Goal: Task Accomplishment & Management: Use online tool/utility

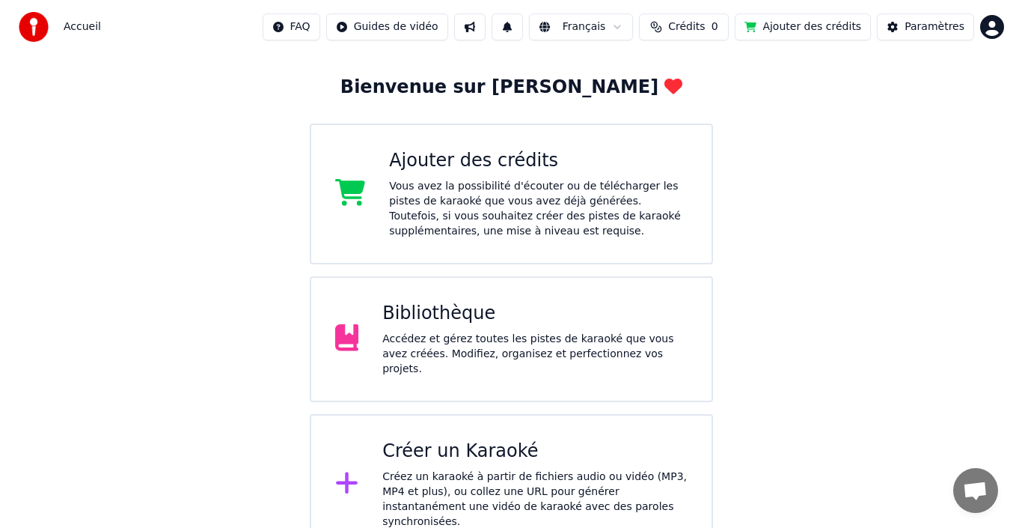
scroll to position [74, 0]
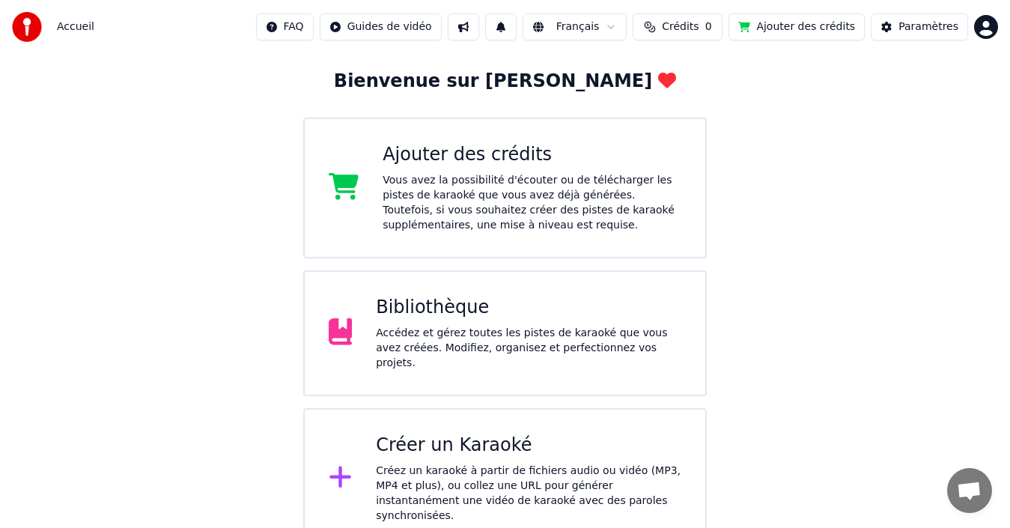
click at [534, 463] on div "Créez un karaoké à partir de fichiers audio ou vidéo (MP3, MP4 et plus), ou col…" at bounding box center [528, 493] width 305 height 60
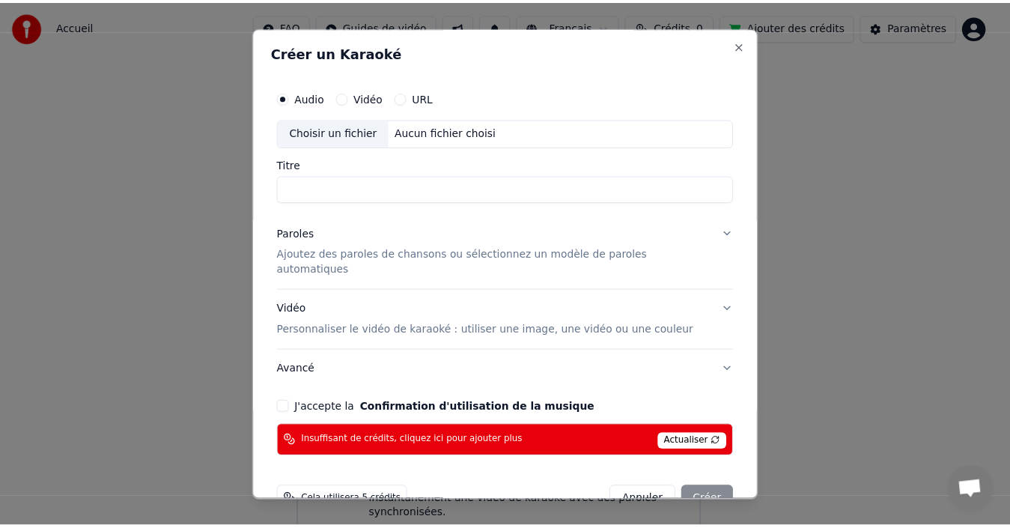
scroll to position [22, 0]
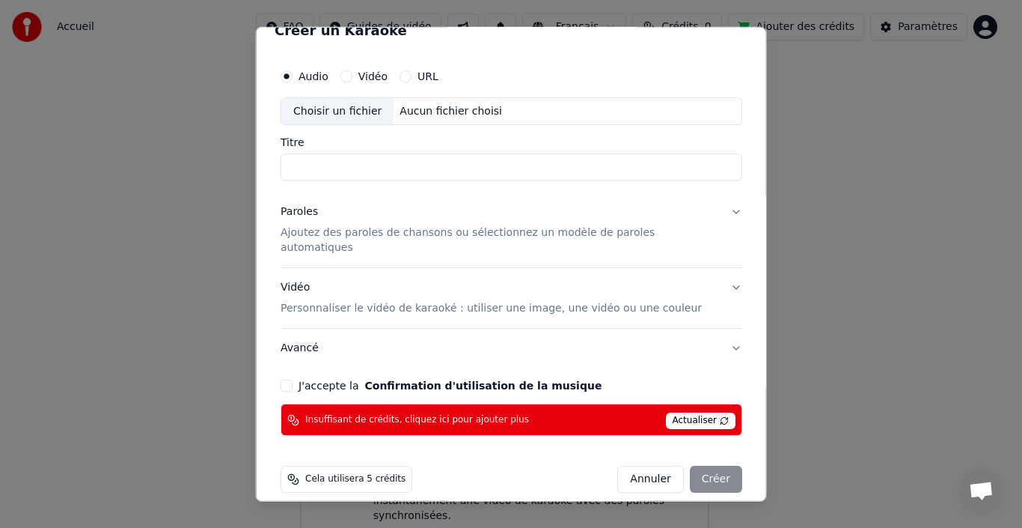
click at [638, 466] on button "Annuler" at bounding box center [650, 479] width 66 height 27
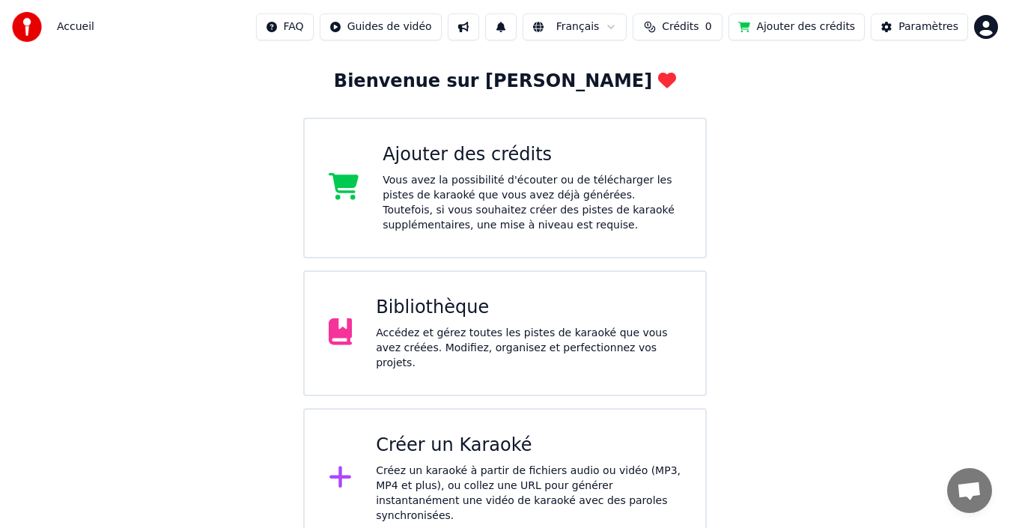
click at [479, 159] on div "Ajouter des crédits" at bounding box center [531, 155] width 299 height 24
click at [782, 24] on button "Ajouter des crédits" at bounding box center [796, 26] width 136 height 27
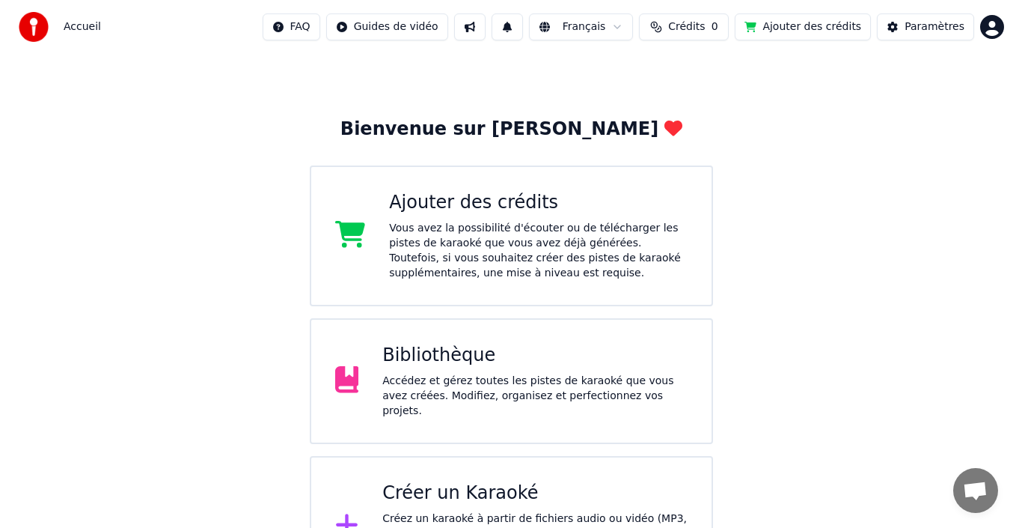
scroll to position [0, 0]
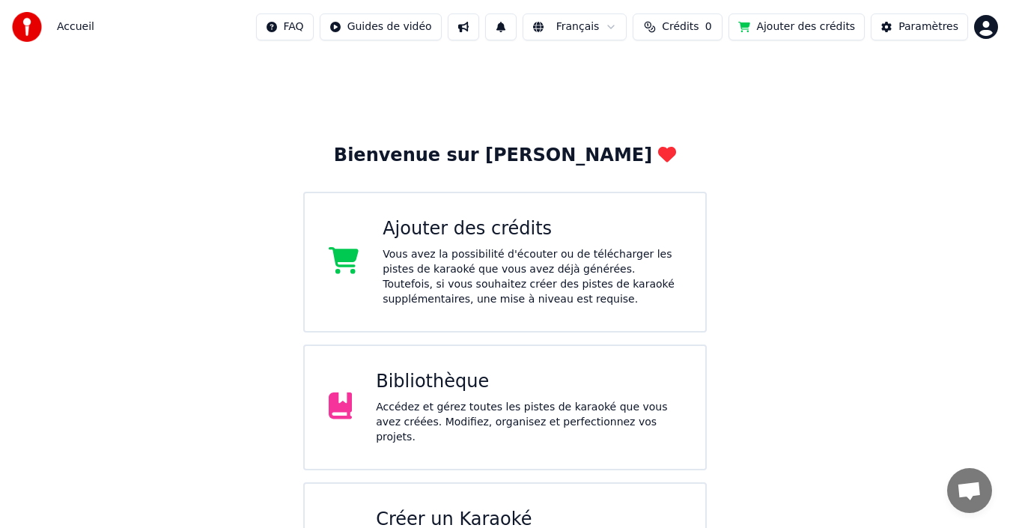
click at [695, 25] on span "Crédits" at bounding box center [680, 26] width 37 height 15
click at [689, 108] on button "Actualiser" at bounding box center [681, 112] width 89 height 27
click at [622, 70] on th "Recharger" at bounding box center [605, 71] width 66 height 30
click at [630, 71] on th "Recharger" at bounding box center [605, 71] width 66 height 30
click at [677, 70] on th "Restant" at bounding box center [664, 71] width 52 height 30
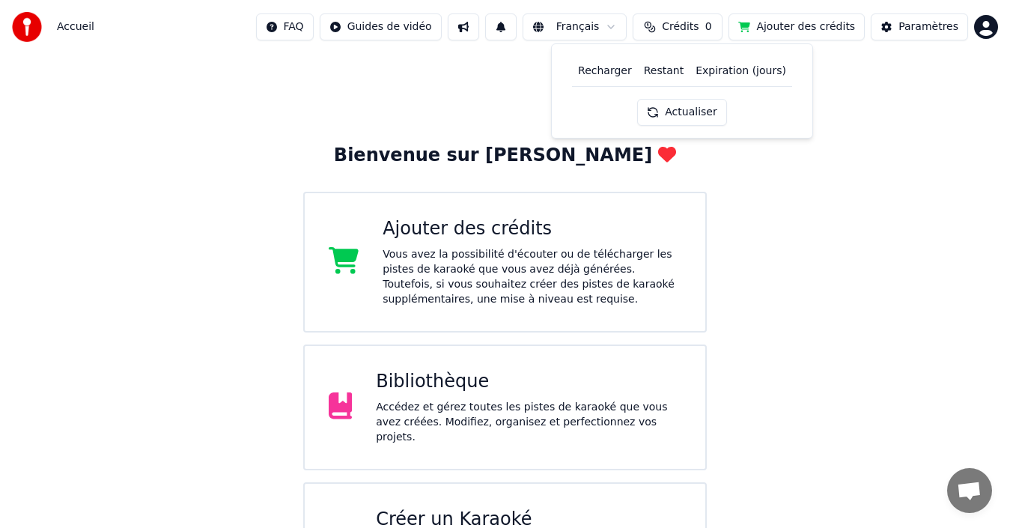
click at [778, 25] on button "Ajouter des crédits" at bounding box center [796, 26] width 136 height 27
click at [463, 237] on div "Ajouter des crédits" at bounding box center [531, 229] width 299 height 24
click at [686, 27] on span "Crédits" at bounding box center [680, 26] width 37 height 15
click at [618, 70] on th "Recharger" at bounding box center [605, 71] width 66 height 30
click at [786, 241] on div "Bienvenue sur Youka Ajouter des crédits Vous avez la possibilité d'écouter ou d…" at bounding box center [505, 338] width 1010 height 569
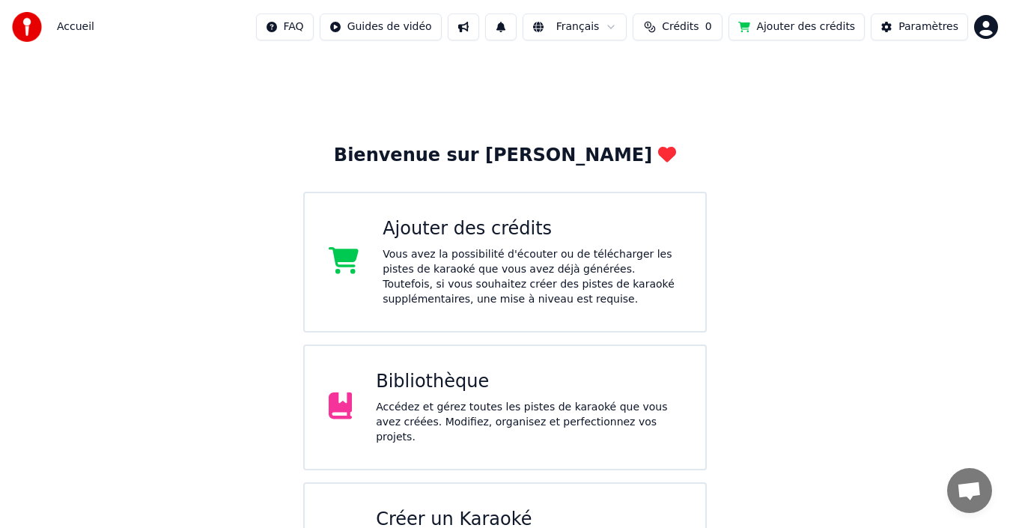
click at [672, 25] on span "Crédits" at bounding box center [680, 26] width 37 height 15
click at [686, 110] on button "Actualiser" at bounding box center [681, 112] width 89 height 27
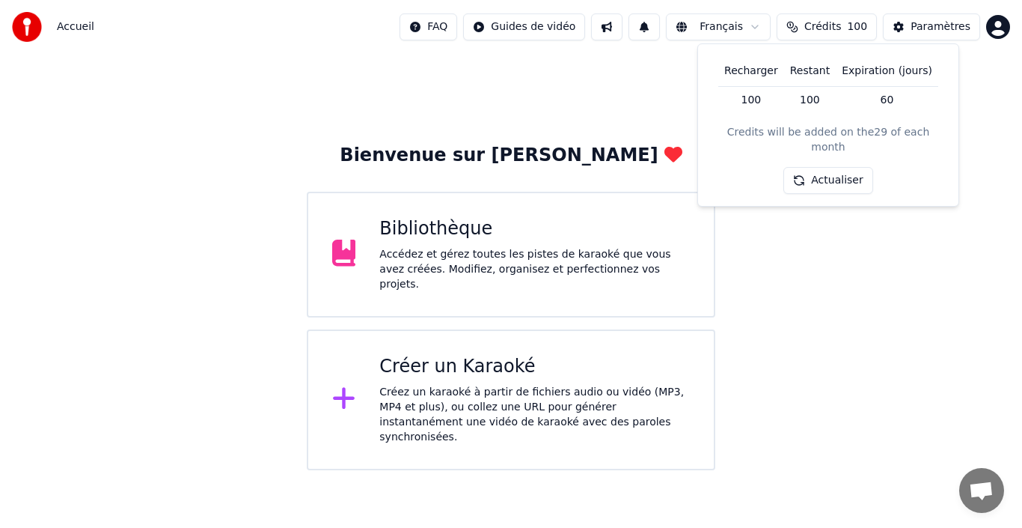
click at [827, 331] on div "Bienvenue sur Youka Bibliothèque Accédez et gérez toutes les pistes de karaoké …" at bounding box center [511, 262] width 1022 height 416
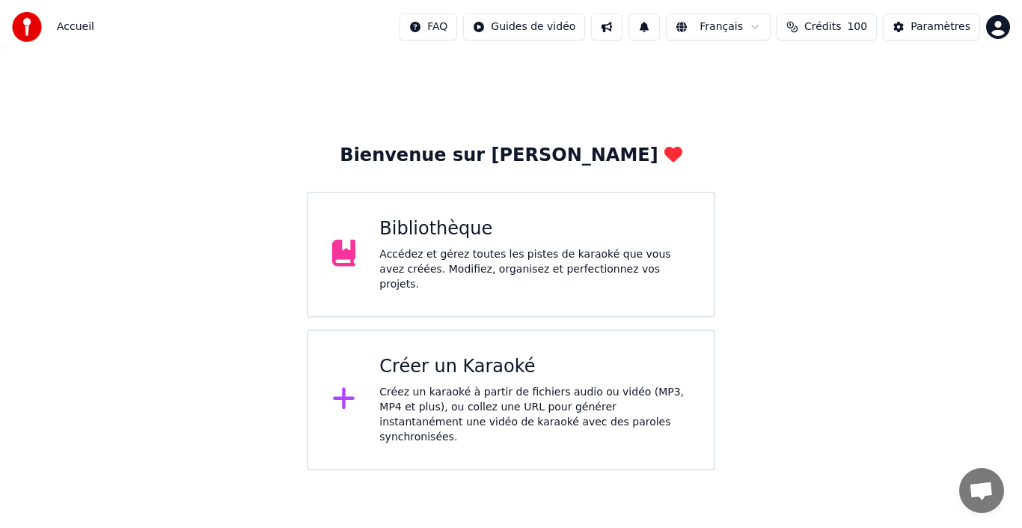
click at [476, 364] on div "Créer un Karaoké" at bounding box center [534, 367] width 311 height 24
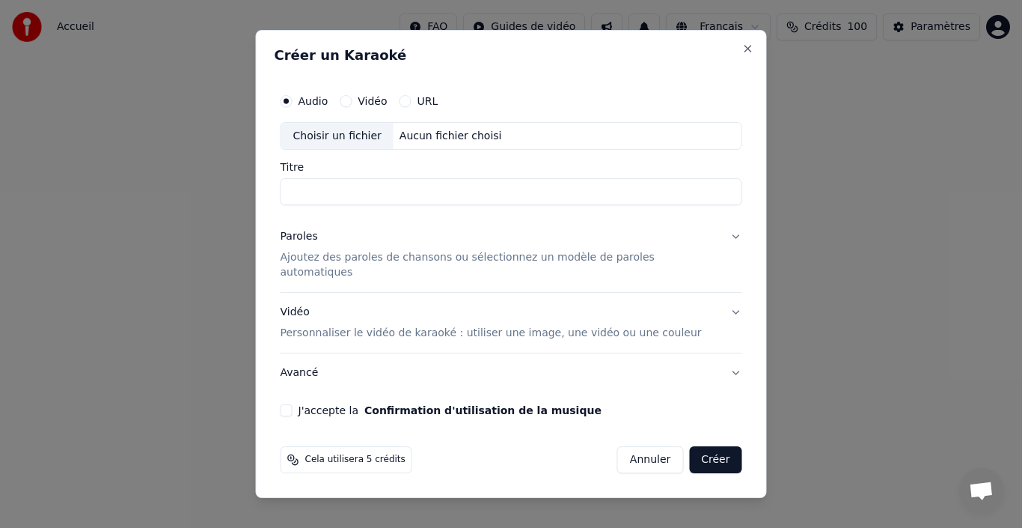
click at [454, 144] on div "Aucun fichier choisi" at bounding box center [451, 136] width 115 height 15
type input "**********"
click at [323, 362] on button "Avancé" at bounding box center [512, 372] width 462 height 39
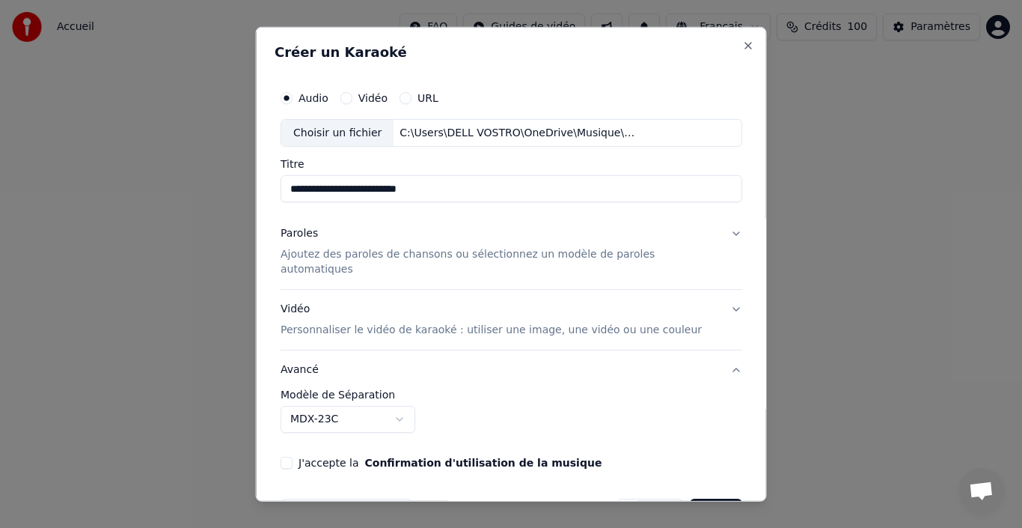
scroll to position [34, 0]
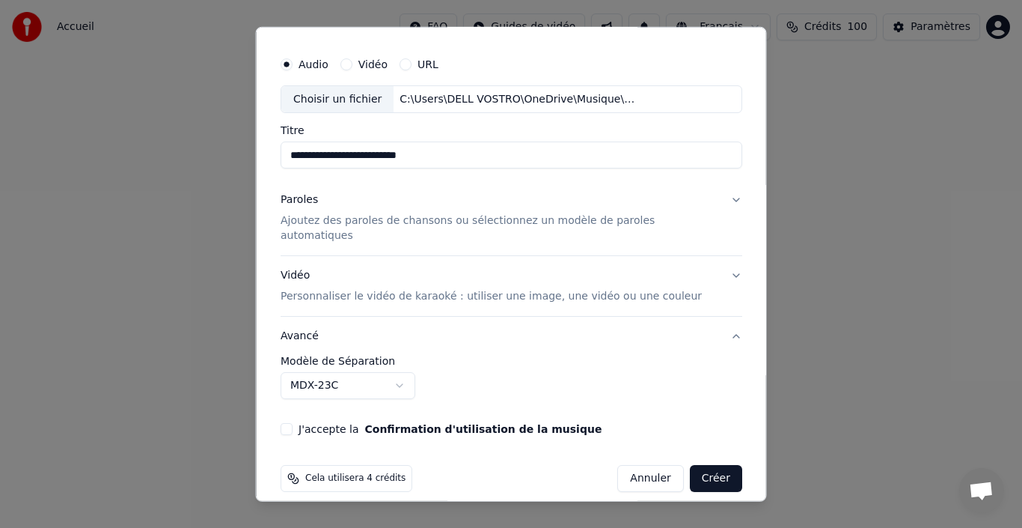
click at [293, 423] on button "J'accepte la Confirmation d'utilisation de la musique" at bounding box center [287, 429] width 12 height 12
click at [709, 466] on button "Créer" at bounding box center [715, 478] width 52 height 27
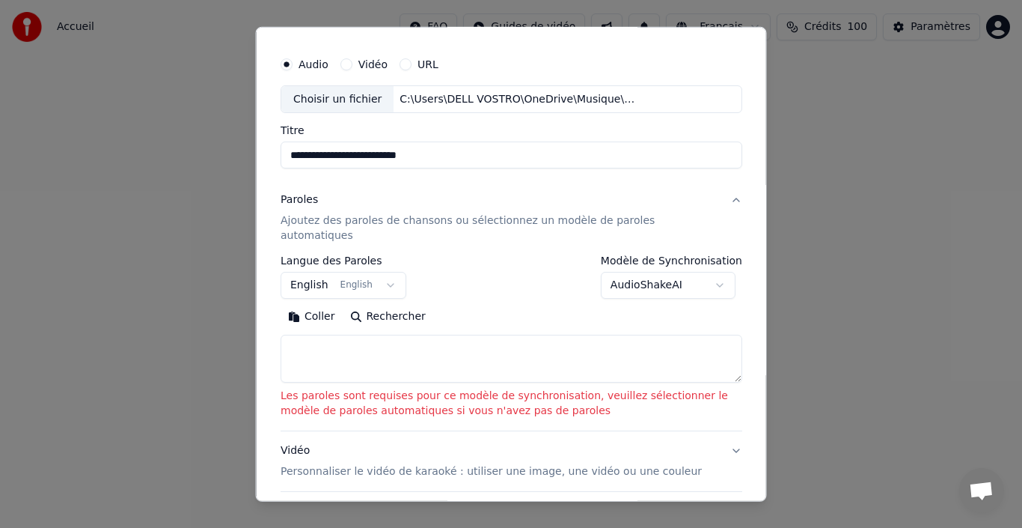
click at [400, 344] on textarea at bounding box center [512, 359] width 462 height 48
click at [370, 273] on button "English English" at bounding box center [344, 285] width 126 height 27
click at [382, 270] on body "**********" at bounding box center [511, 235] width 1022 height 470
click at [293, 272] on button "English English" at bounding box center [344, 285] width 126 height 27
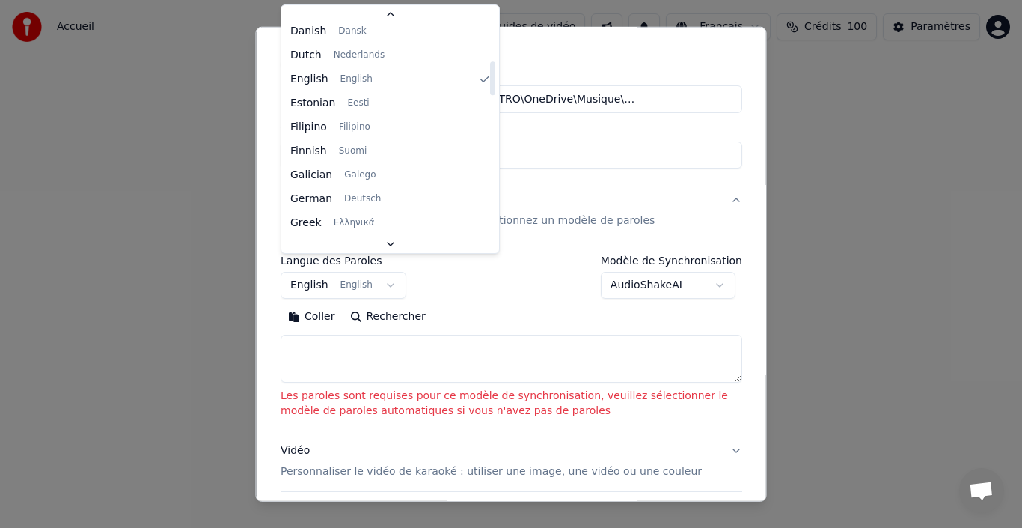
scroll to position [0, 0]
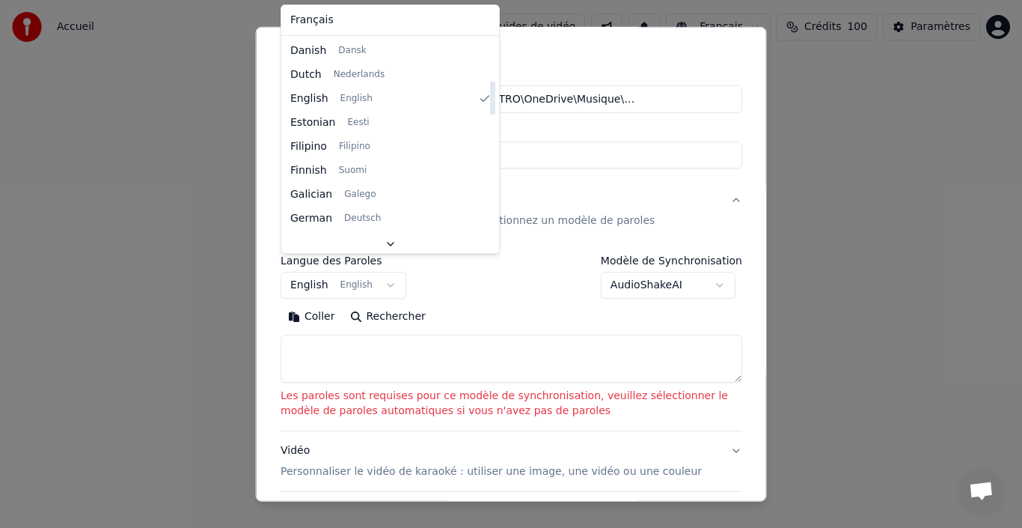
select select "**"
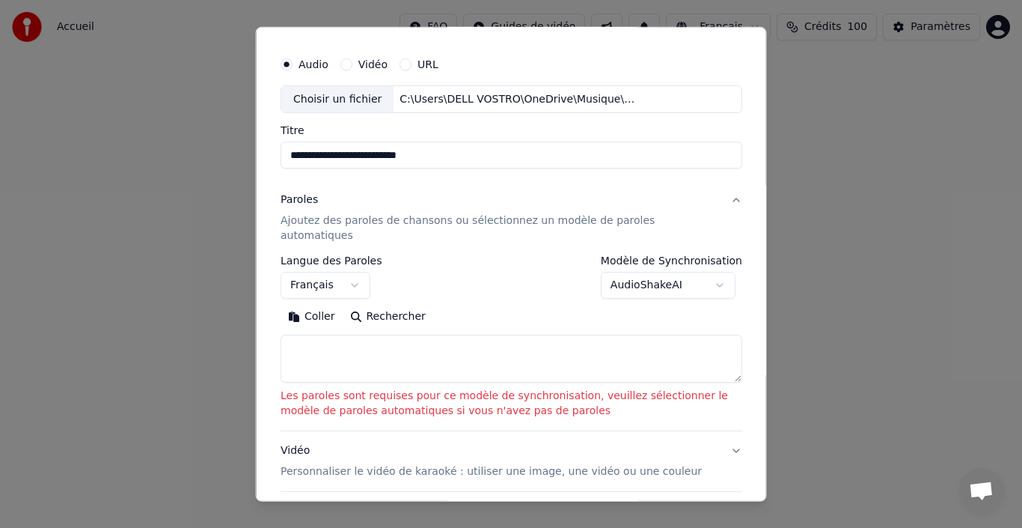
click at [684, 272] on button "AudioShakeAI" at bounding box center [667, 285] width 135 height 27
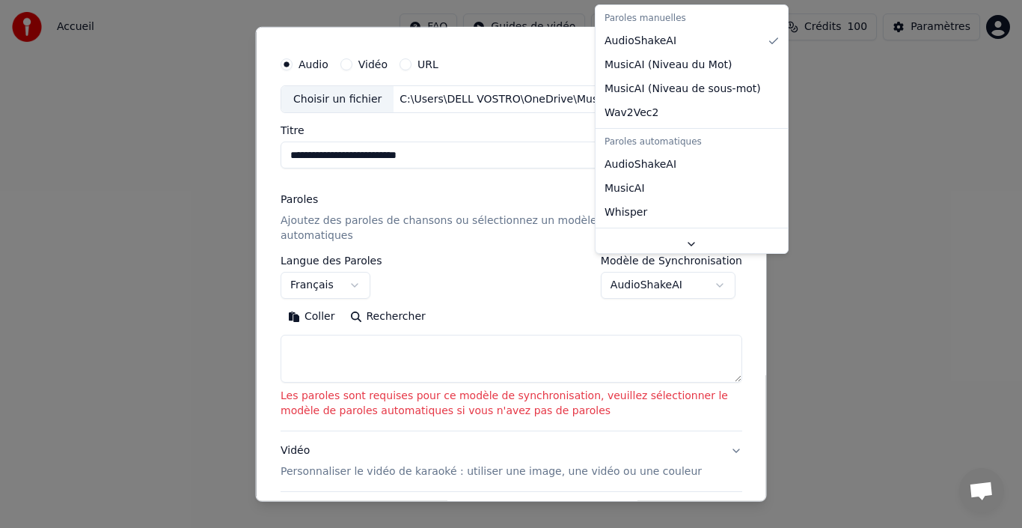
click at [635, 16] on div "Paroles manuelles" at bounding box center [692, 18] width 186 height 21
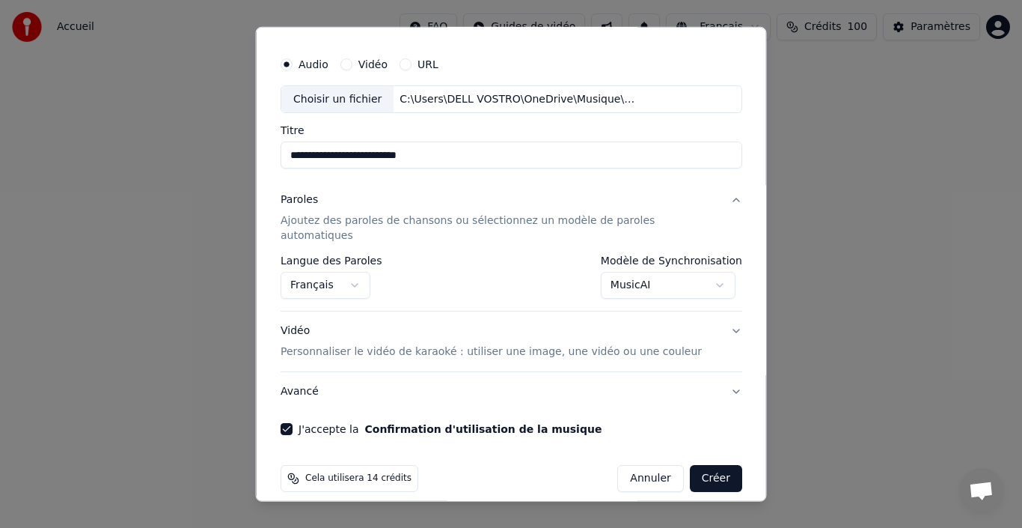
click at [701, 272] on button "MusicAI" at bounding box center [667, 285] width 135 height 27
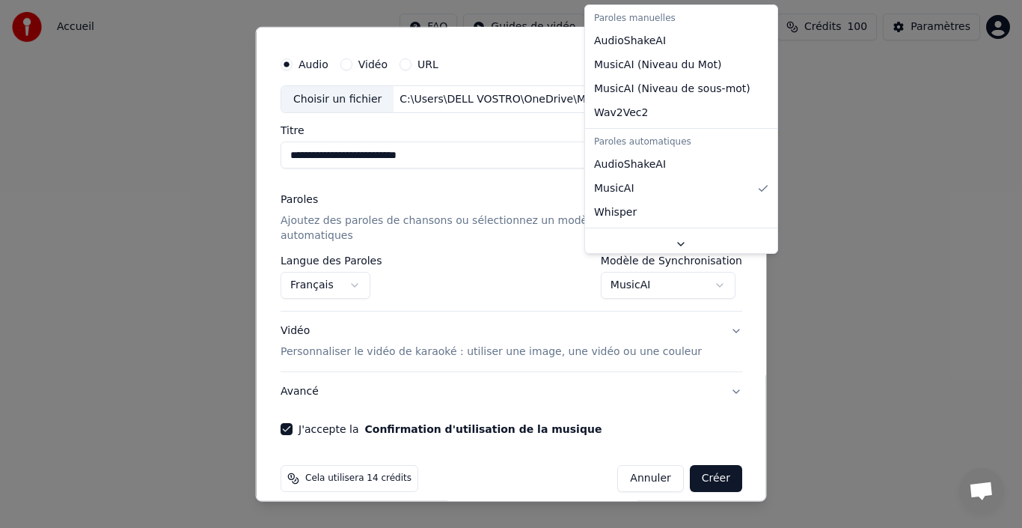
select select "**********"
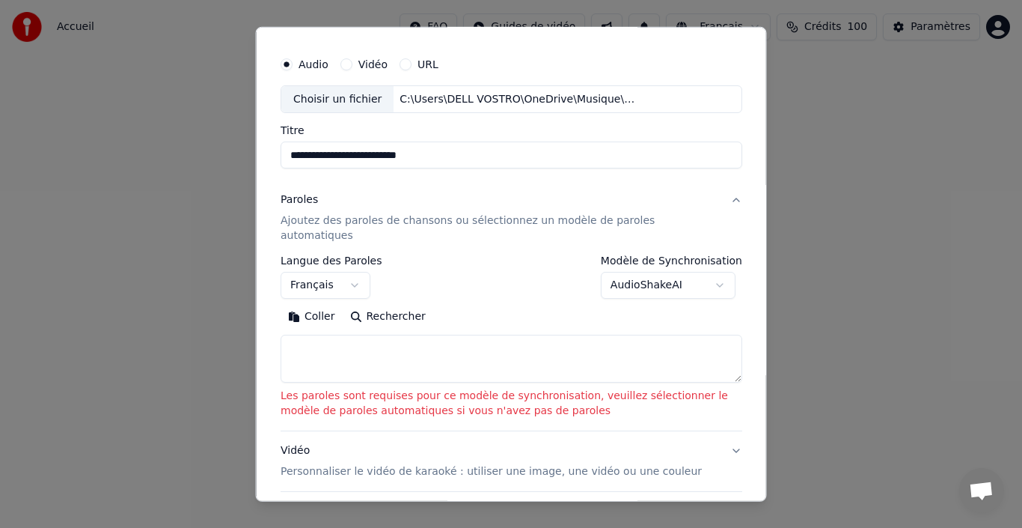
click at [393, 348] on textarea at bounding box center [512, 359] width 462 height 48
click at [370, 335] on textarea at bounding box center [512, 359] width 462 height 48
paste textarea "**********"
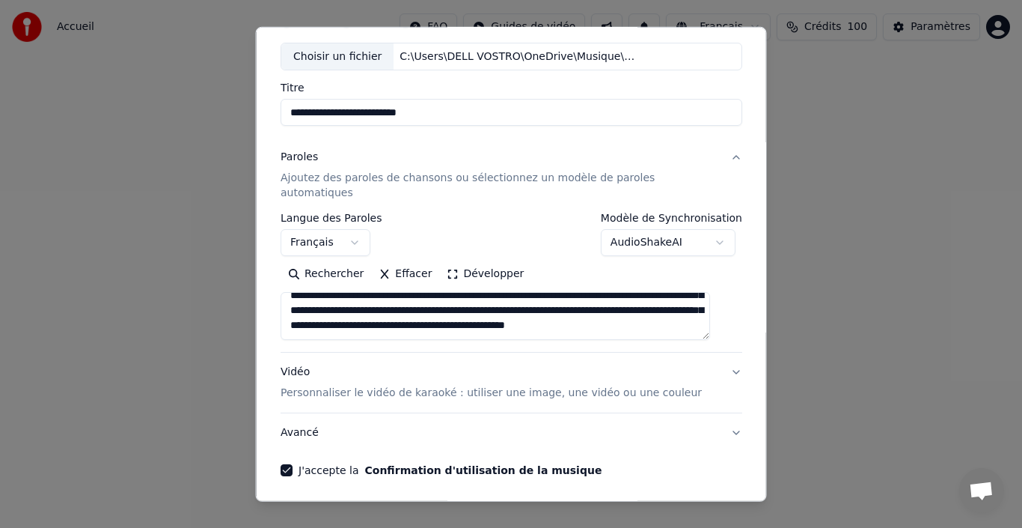
scroll to position [117, 0]
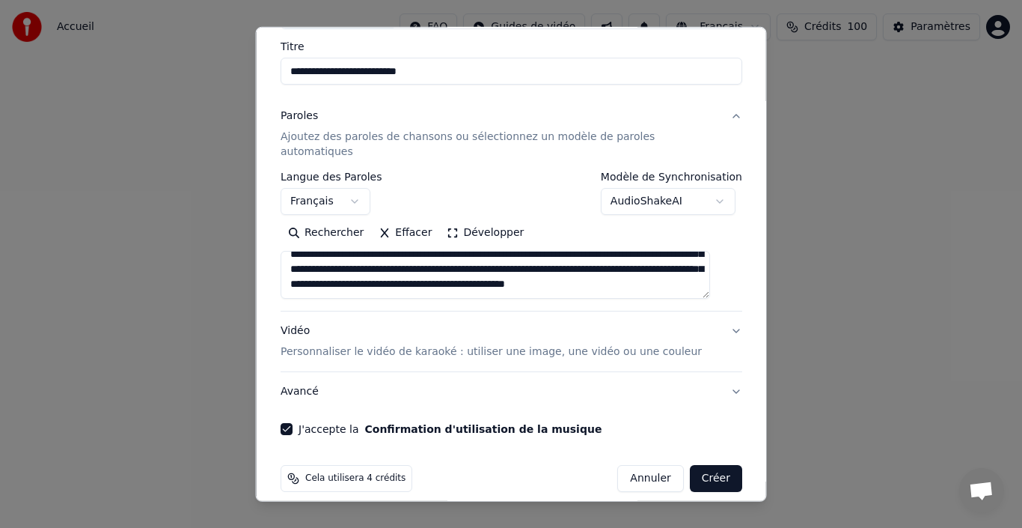
type textarea "**********"
click at [691, 471] on button "Créer" at bounding box center [715, 478] width 52 height 27
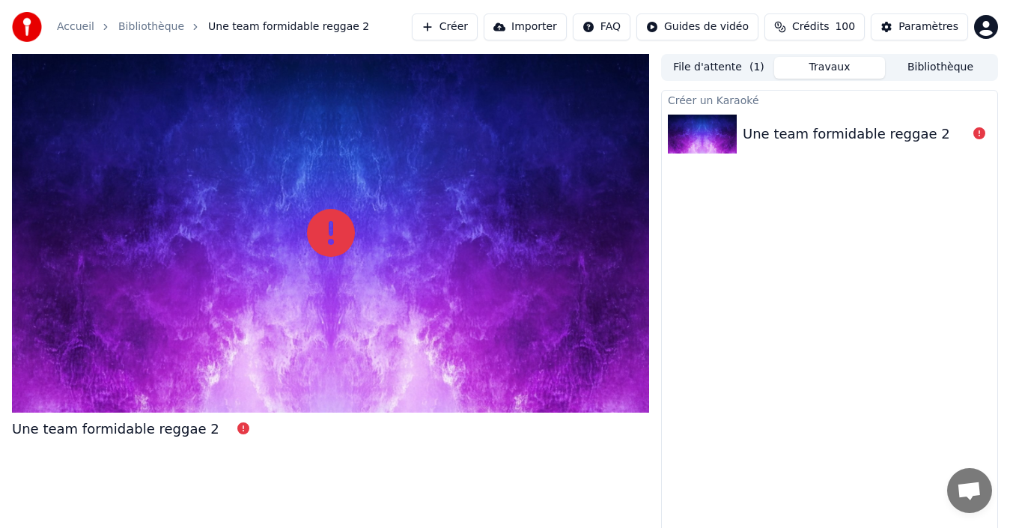
click at [851, 144] on div "Une team formidable reggae 2" at bounding box center [845, 133] width 207 height 21
click at [843, 137] on div "Une team formidable reggae 2" at bounding box center [845, 133] width 207 height 21
click at [831, 129] on div "Une team formidable reggae 2" at bounding box center [845, 133] width 207 height 21
click at [716, 129] on img at bounding box center [702, 134] width 69 height 39
click at [742, 76] on button "File d'attente ( 1 )" at bounding box center [718, 68] width 111 height 22
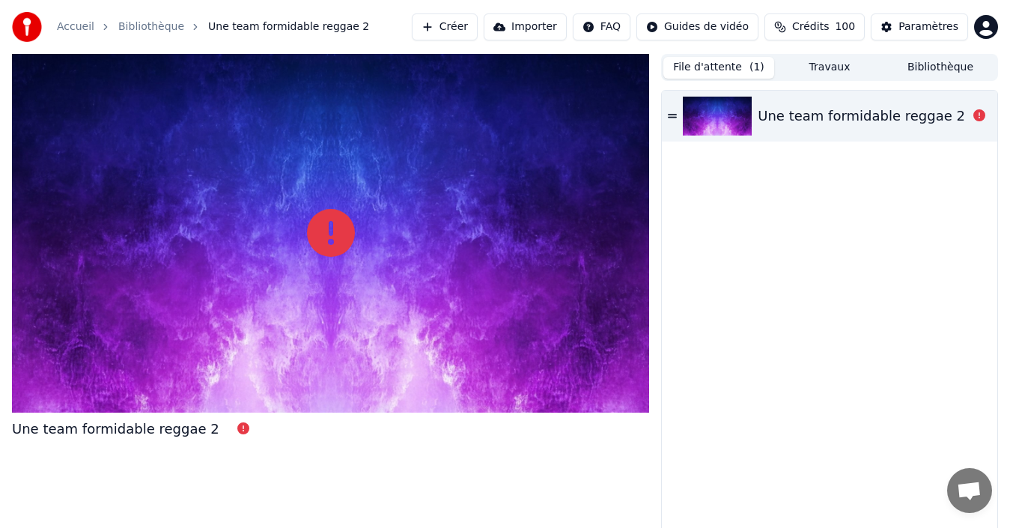
click at [727, 112] on img at bounding box center [717, 116] width 69 height 39
click at [674, 115] on icon at bounding box center [672, 116] width 9 height 4
click at [701, 120] on img at bounding box center [717, 116] width 69 height 39
click at [975, 114] on icon at bounding box center [979, 115] width 12 height 12
click at [452, 29] on button "Créer" at bounding box center [445, 26] width 66 height 27
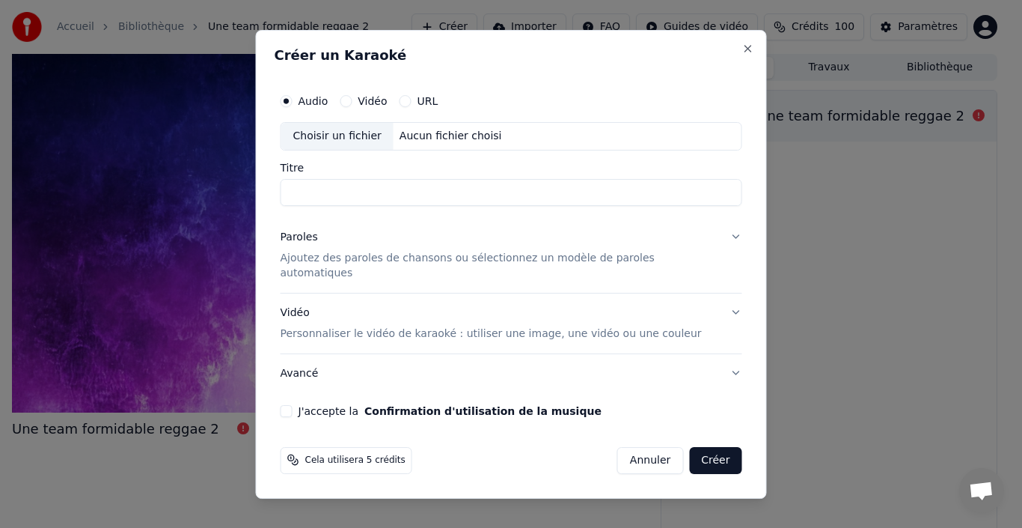
click at [468, 144] on div "Aucun fichier choisi" at bounding box center [451, 136] width 115 height 15
type input "**********"
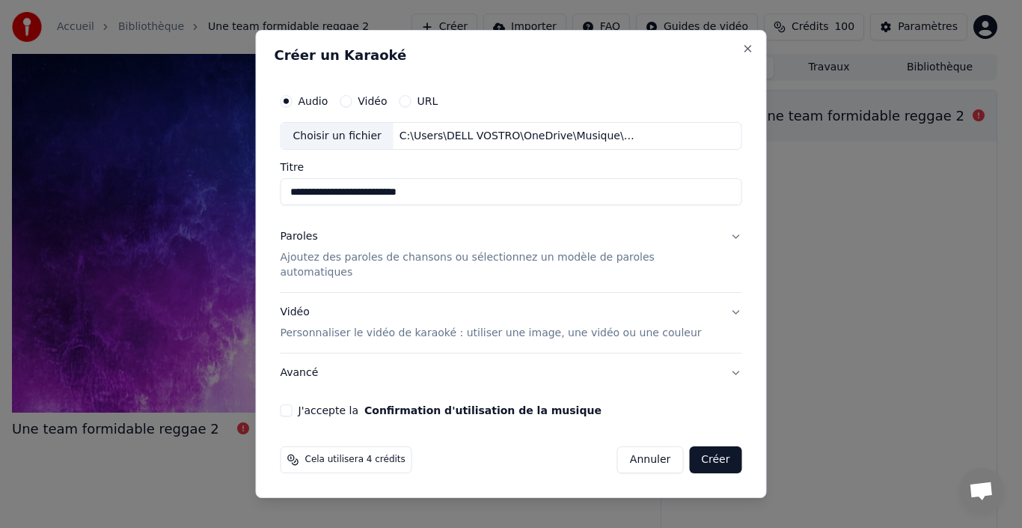
click at [310, 404] on div "J'accepte la Confirmation d'utilisation de la musique" at bounding box center [512, 410] width 462 height 12
click at [293, 405] on button "J'accepte la Confirmation d'utilisation de la musique" at bounding box center [287, 410] width 12 height 12
click at [703, 459] on button "Créer" at bounding box center [715, 459] width 52 height 27
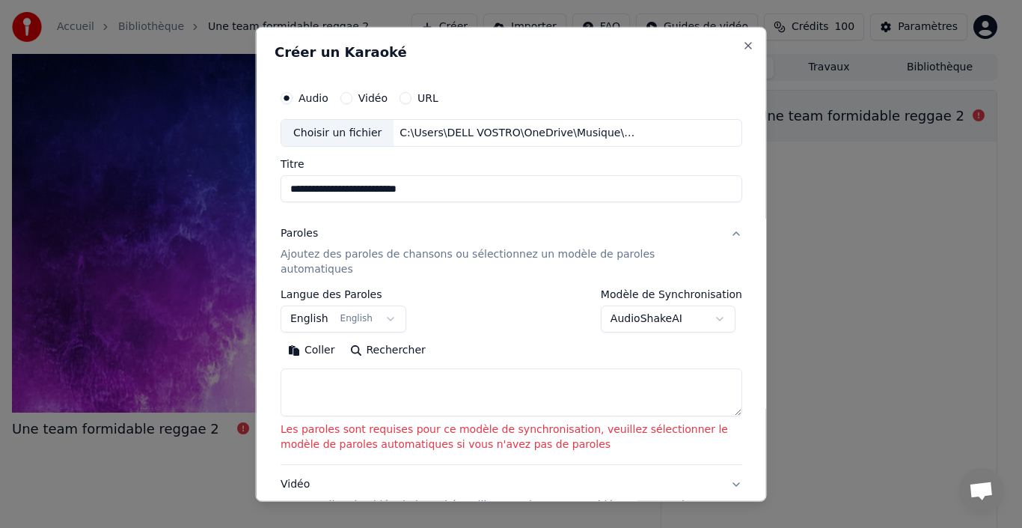
click at [715, 305] on button "AudioShakeAI" at bounding box center [667, 318] width 135 height 27
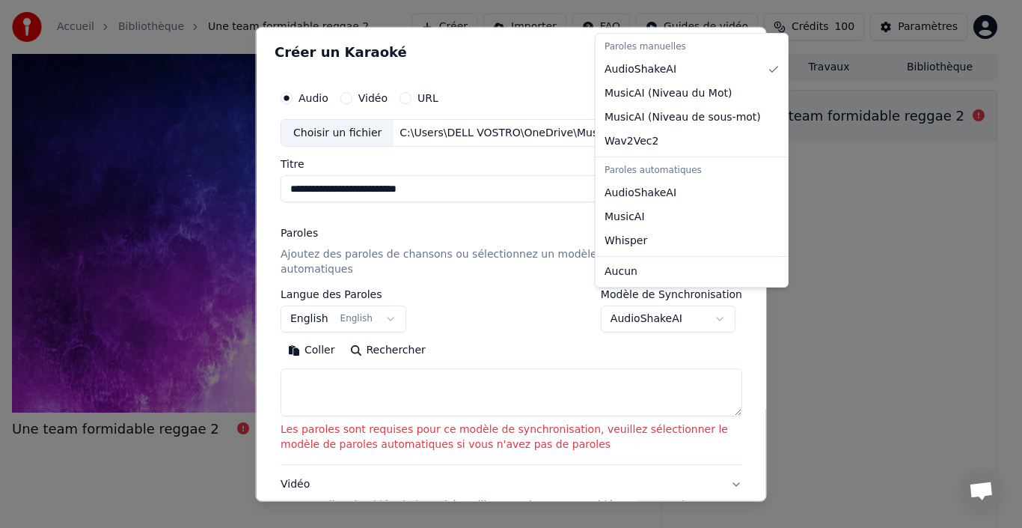
click at [379, 308] on body "**********" at bounding box center [505, 264] width 1010 height 528
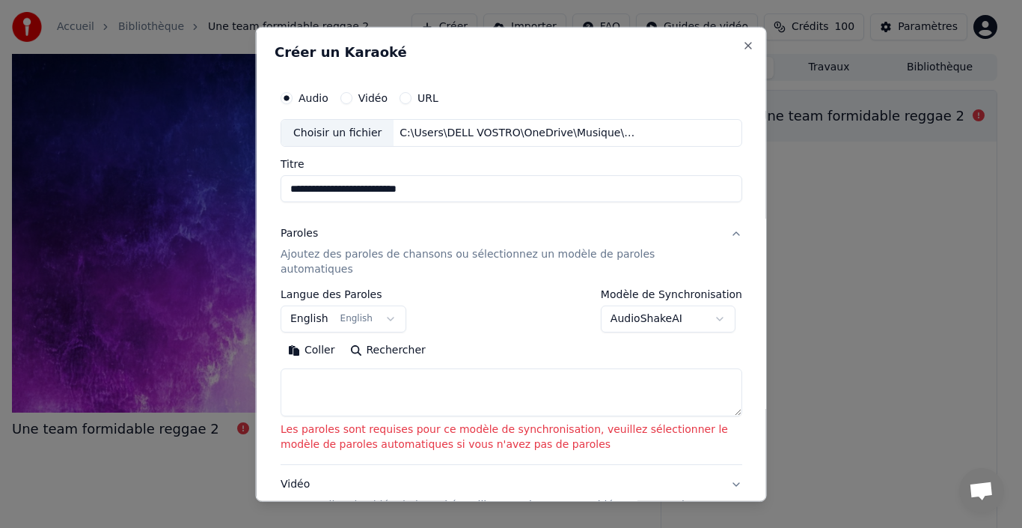
click at [297, 306] on button "English English" at bounding box center [344, 318] width 126 height 27
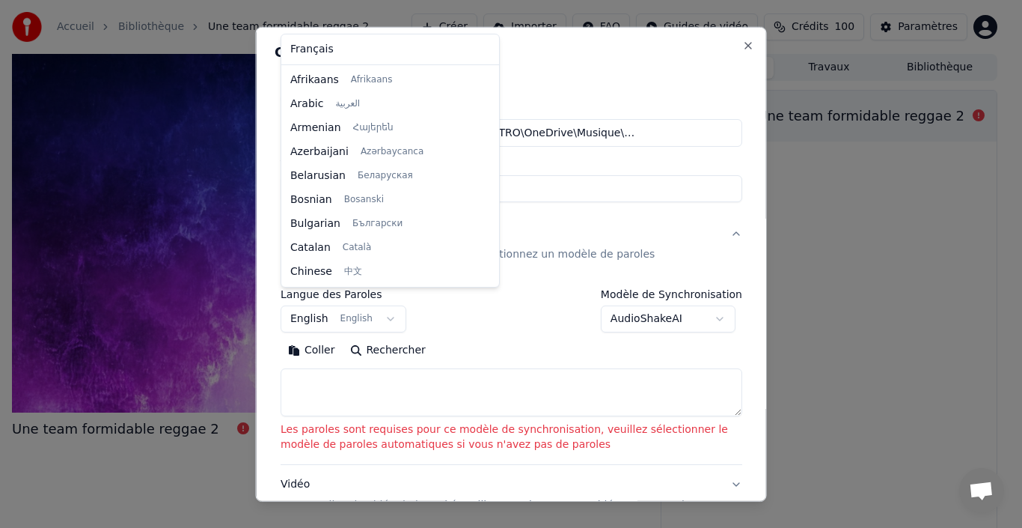
scroll to position [120, 0]
select select "**"
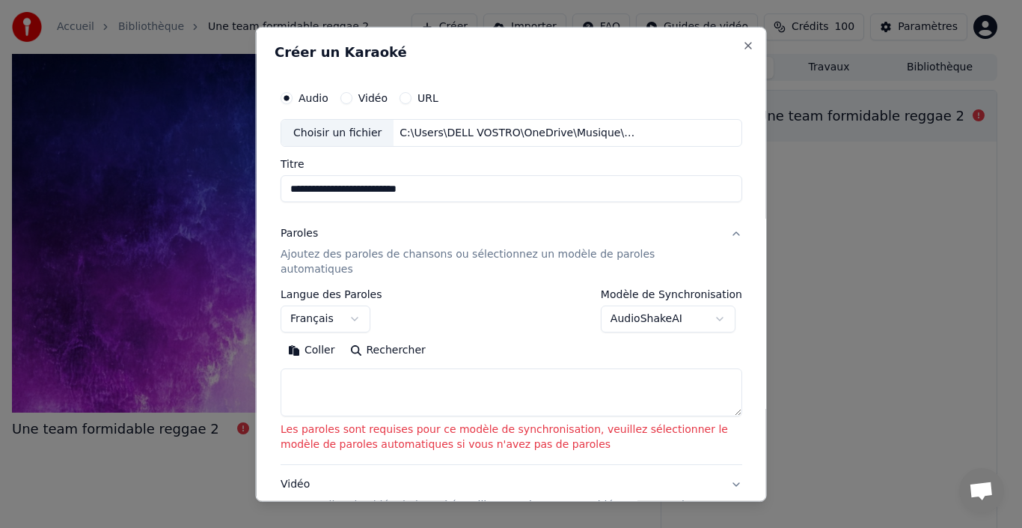
click at [661, 307] on body "**********" at bounding box center [505, 264] width 1010 height 528
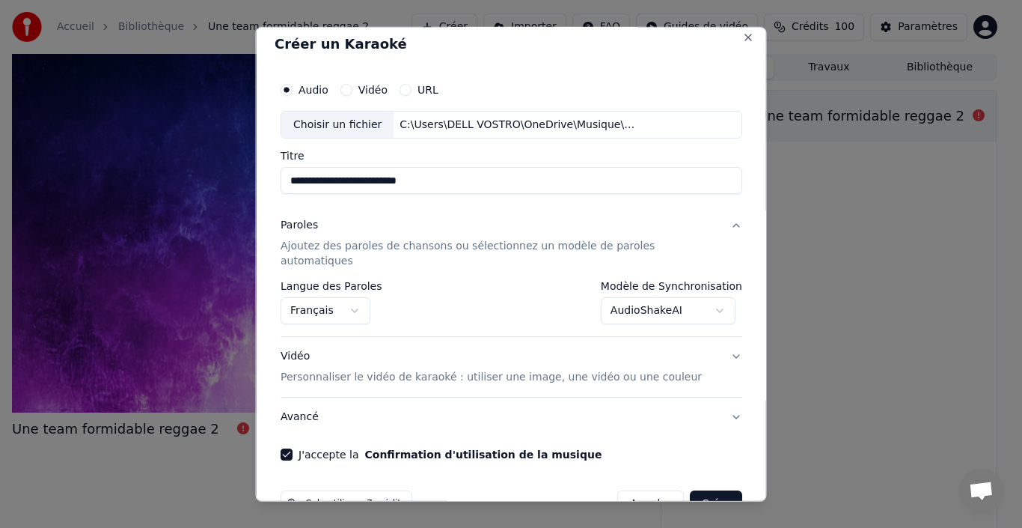
scroll to position [34, 0]
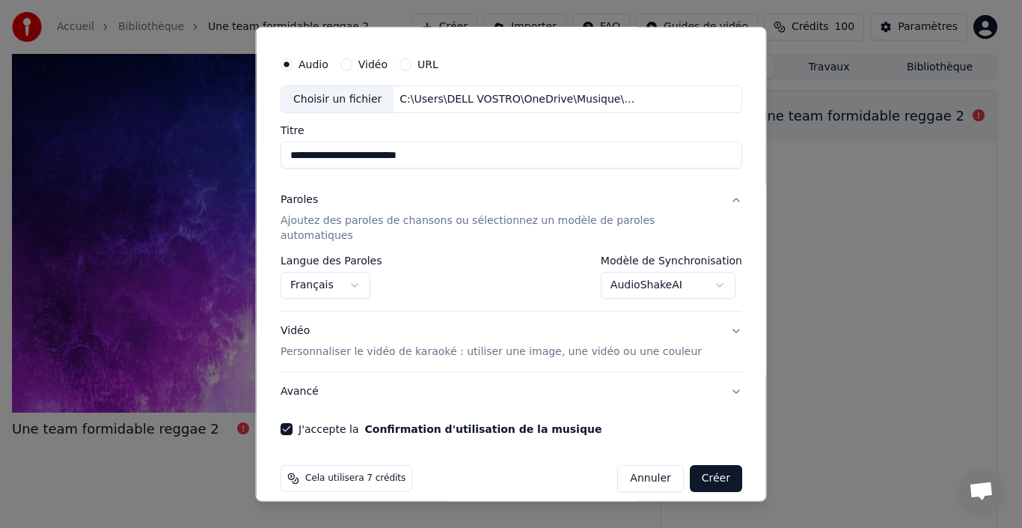
click at [695, 465] on button "Créer" at bounding box center [715, 478] width 52 height 27
select select "**********"
select select
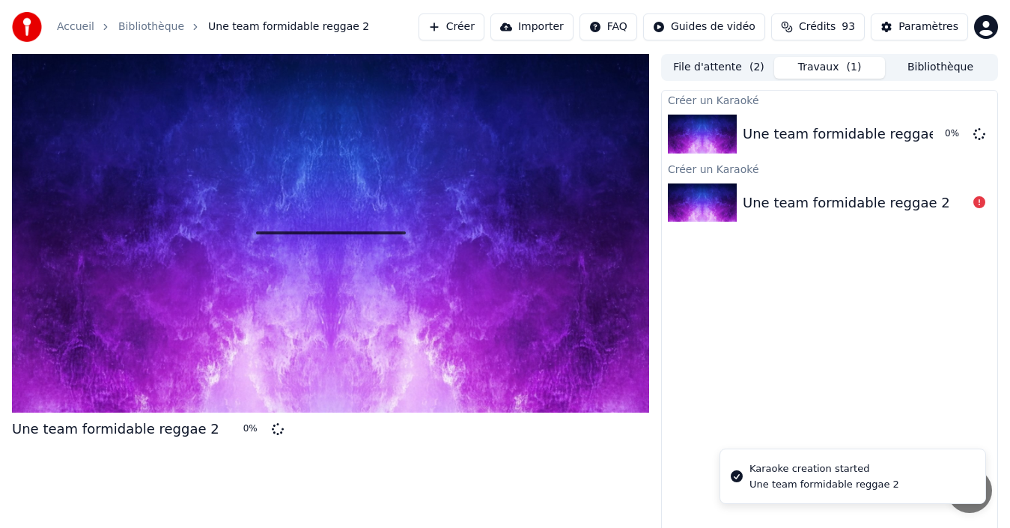
click at [906, 202] on div "Une team formidable reggae 2" at bounding box center [845, 202] width 207 height 21
click at [723, 204] on img at bounding box center [702, 202] width 69 height 39
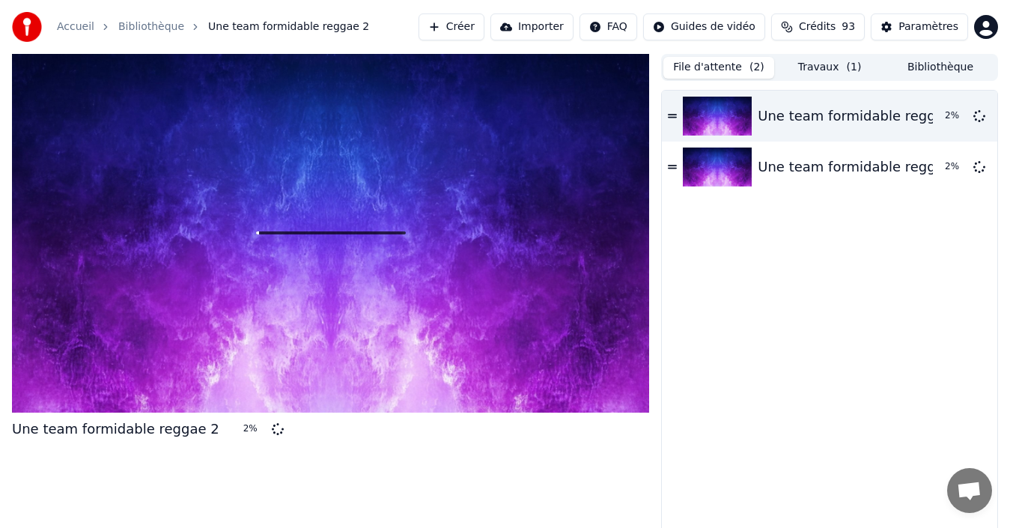
click at [717, 67] on button "File d'attente ( 2 )" at bounding box center [718, 68] width 111 height 22
click at [826, 66] on button "Travaux ( 1 )" at bounding box center [829, 68] width 111 height 22
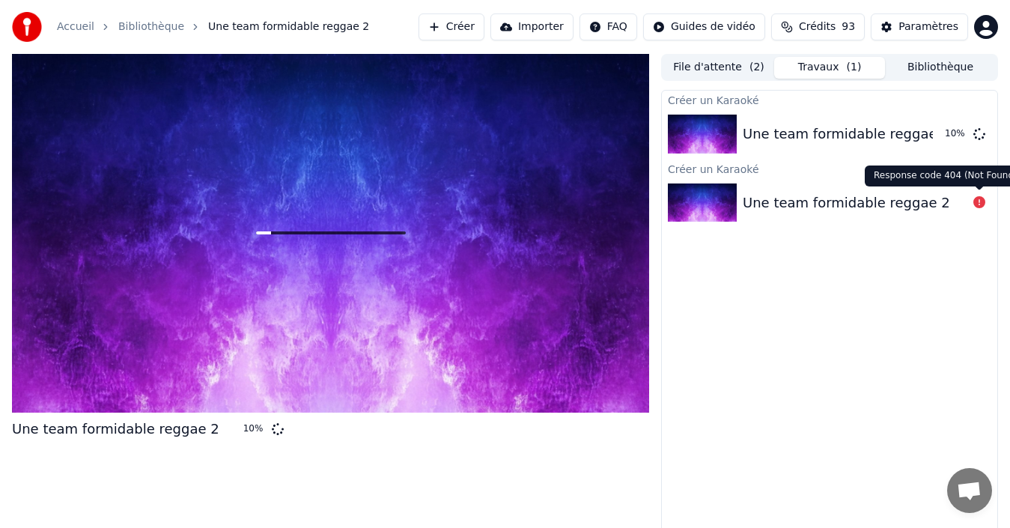
click at [978, 205] on icon at bounding box center [979, 202] width 12 height 12
click at [828, 205] on div "Une team formidable reggae 2" at bounding box center [845, 202] width 207 height 21
click at [718, 195] on img at bounding box center [702, 202] width 69 height 39
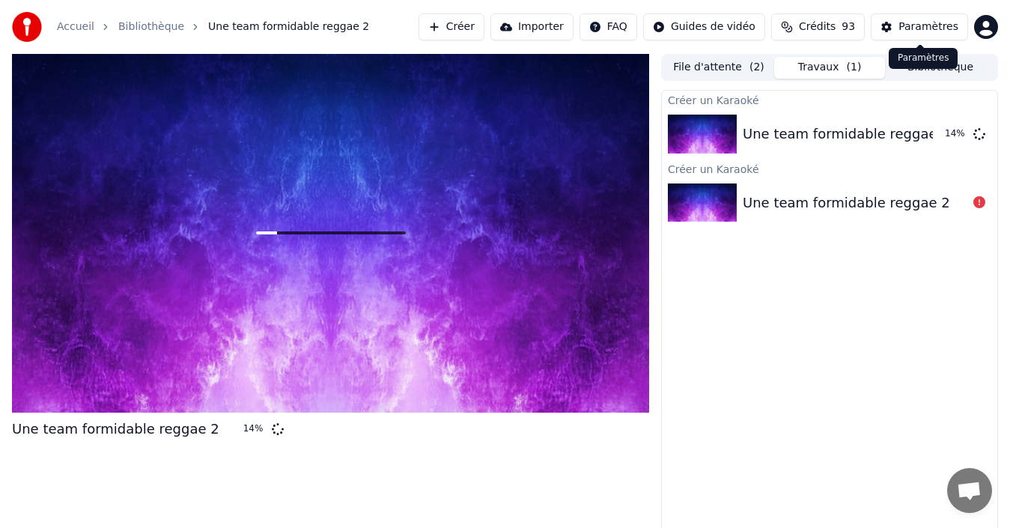
click at [908, 30] on div "Paramètres" at bounding box center [928, 26] width 60 height 15
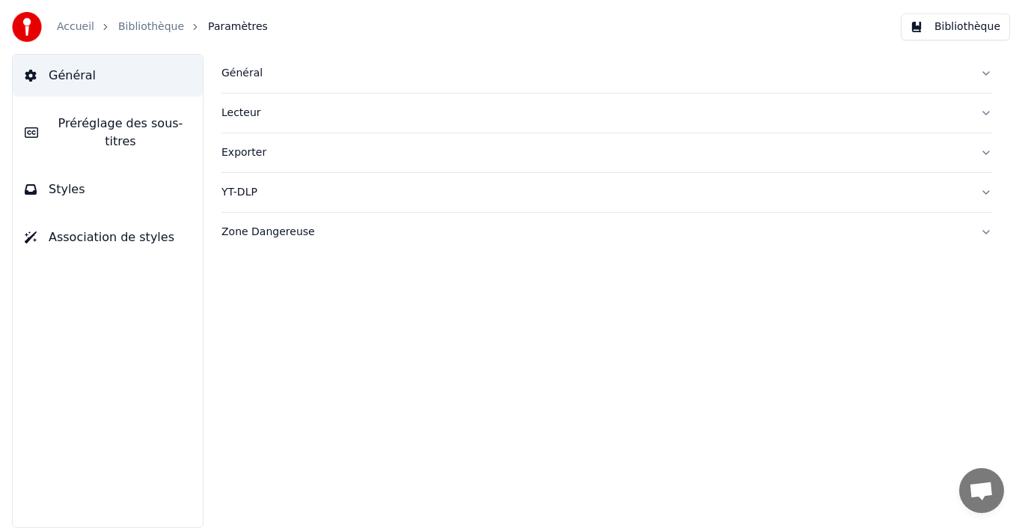
click at [132, 123] on span "Préréglage des sous-titres" at bounding box center [120, 133] width 141 height 36
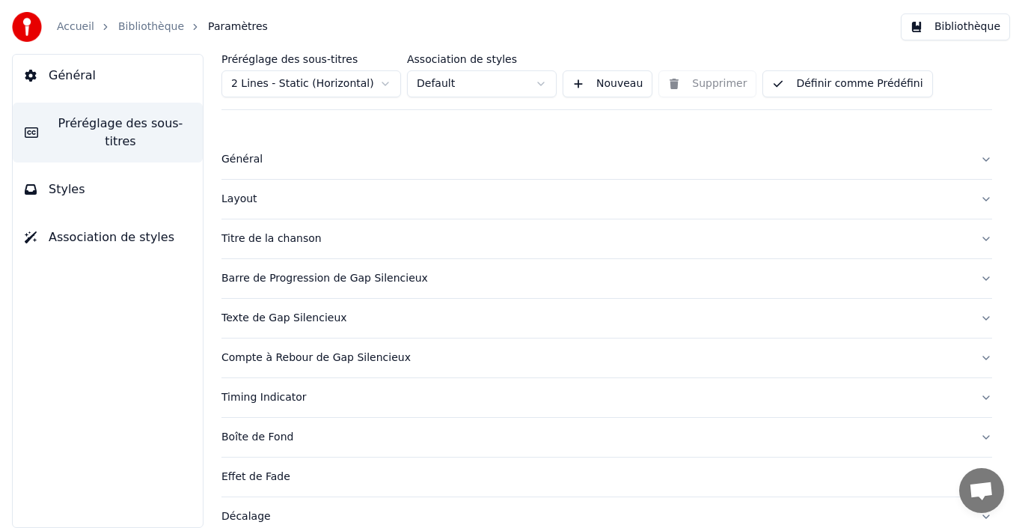
click at [959, 25] on button "Bibliothèque" at bounding box center [955, 26] width 109 height 27
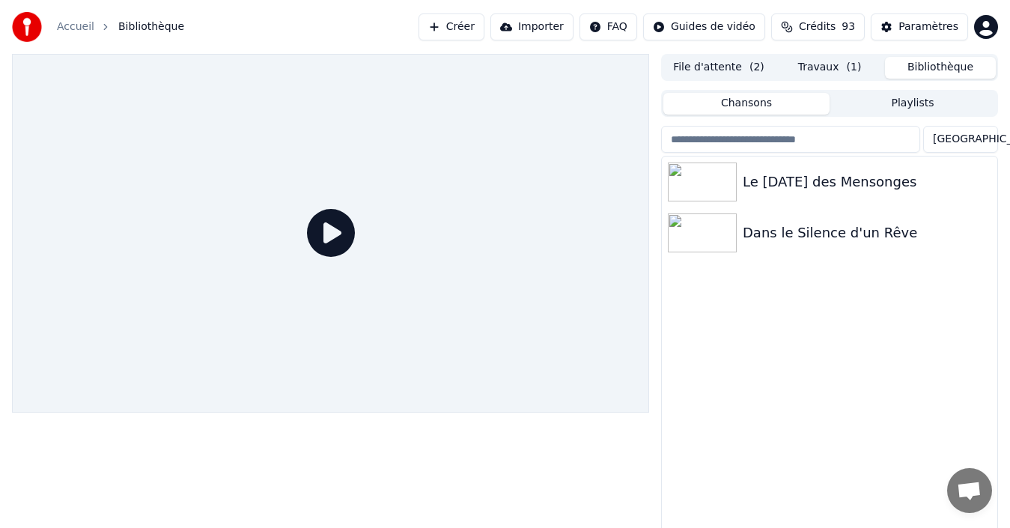
click at [706, 64] on button "File d'attente ( 2 )" at bounding box center [718, 68] width 111 height 22
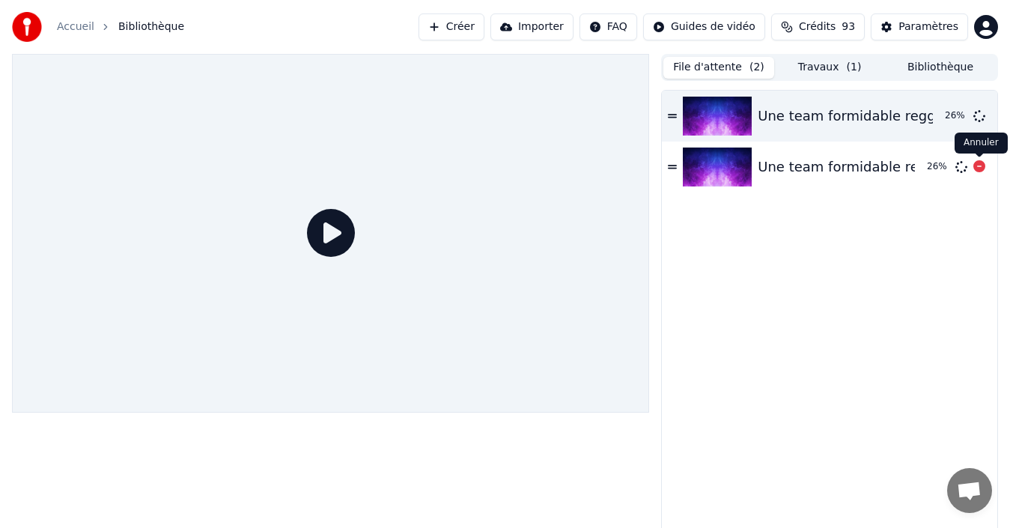
click at [976, 165] on icon at bounding box center [979, 166] width 12 height 12
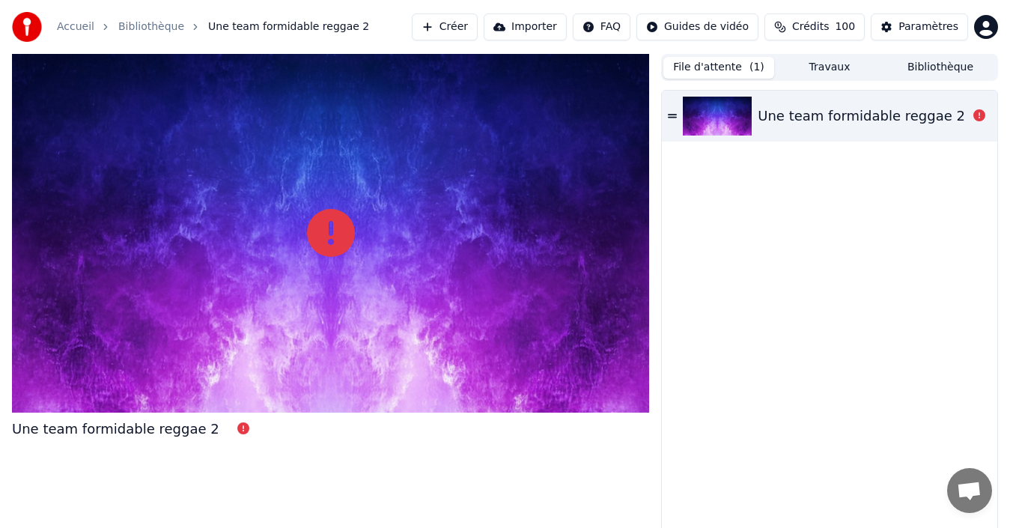
click at [867, 119] on div "Une team formidable reggae 2" at bounding box center [860, 116] width 207 height 21
click at [977, 115] on icon at bounding box center [979, 115] width 12 height 12
click at [976, 112] on icon at bounding box center [979, 115] width 12 height 12
click at [668, 113] on icon at bounding box center [672, 116] width 9 height 10
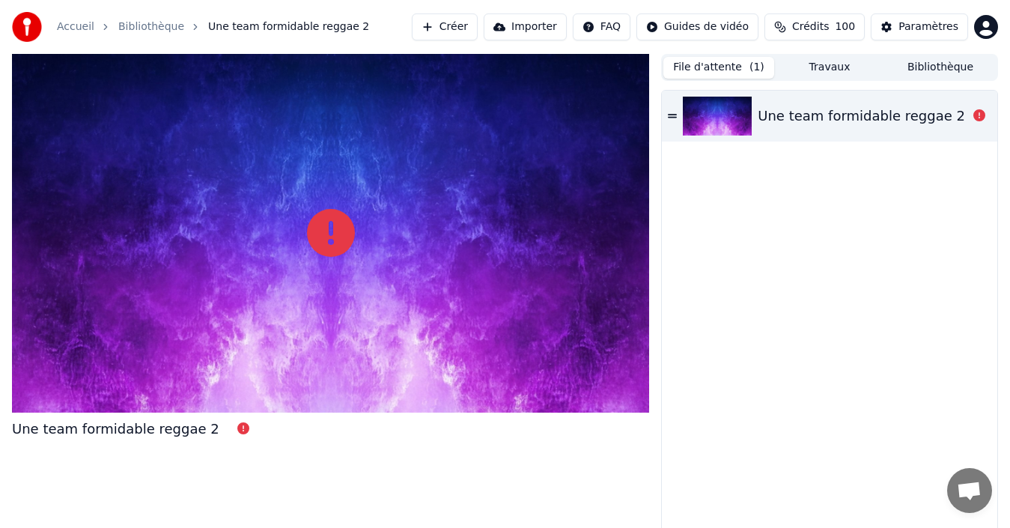
click at [716, 119] on img at bounding box center [717, 116] width 69 height 39
click at [980, 120] on icon at bounding box center [979, 115] width 12 height 12
click at [826, 118] on div "Une team formidable reggae 2" at bounding box center [860, 116] width 207 height 21
click at [819, 118] on div "Une team formidable reggae 2" at bounding box center [860, 116] width 207 height 21
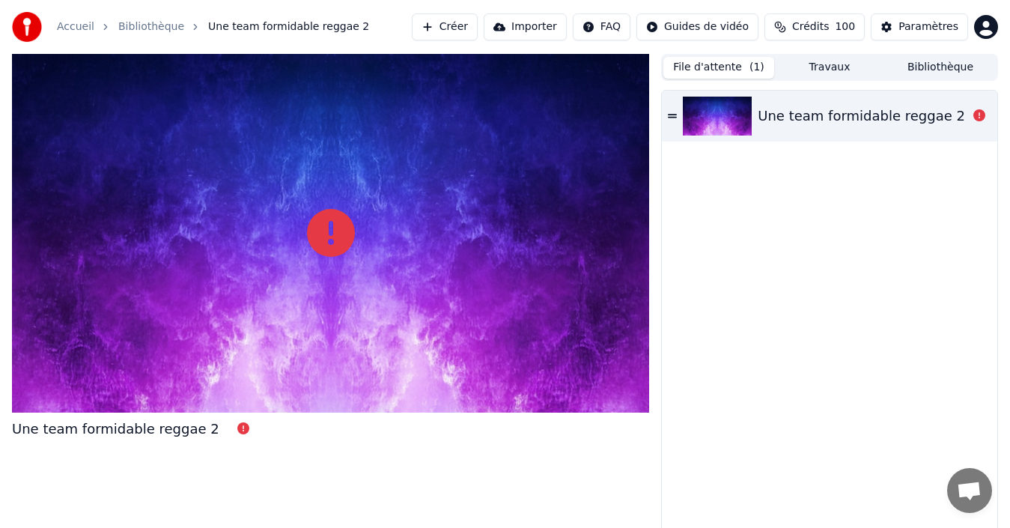
click at [819, 117] on div "Une team formidable reggae 2" at bounding box center [860, 116] width 207 height 21
click at [437, 21] on button "Créer" at bounding box center [445, 26] width 66 height 27
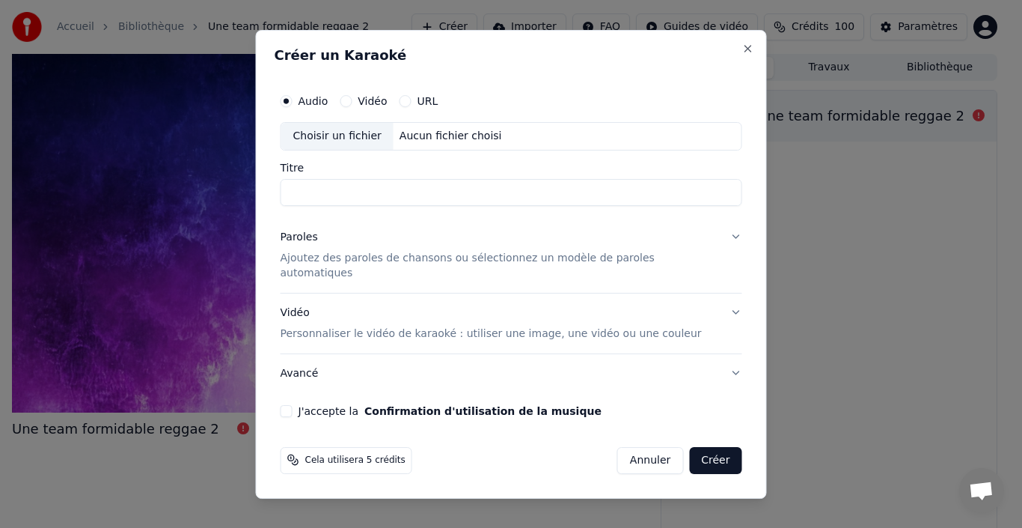
click at [358, 198] on input "Titre" at bounding box center [512, 192] width 462 height 27
click at [424, 144] on div "Aucun fichier choisi" at bounding box center [451, 136] width 115 height 15
type input "**********"
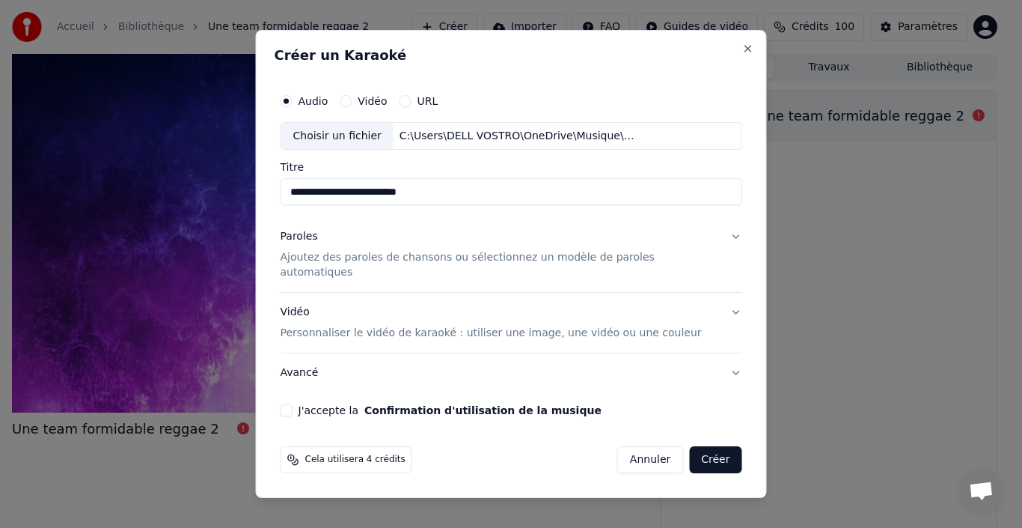
click at [686, 266] on p "Ajoutez des paroles de chansons ou sélectionnez un modèle de paroles automatiqu…" at bounding box center [500, 266] width 438 height 30
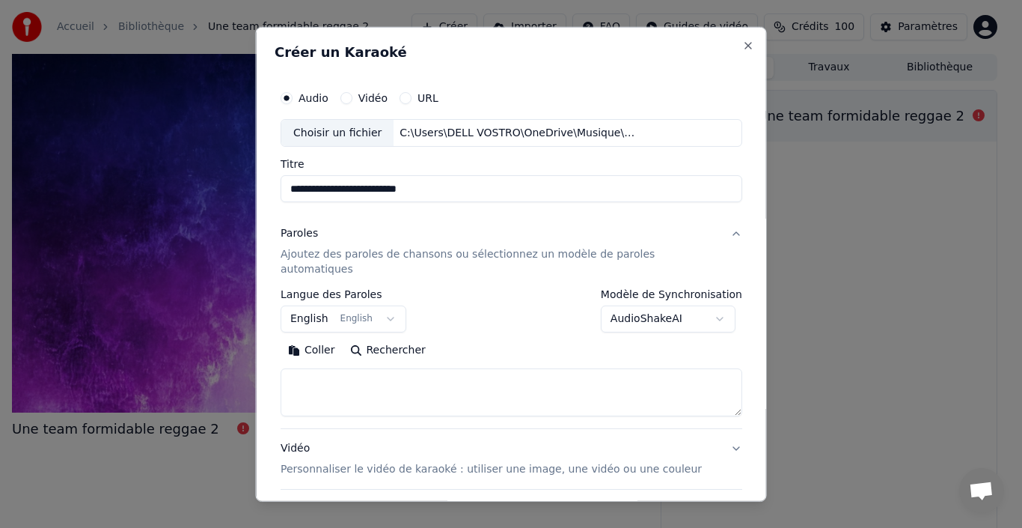
click at [332, 304] on body "**********" at bounding box center [505, 264] width 1010 height 528
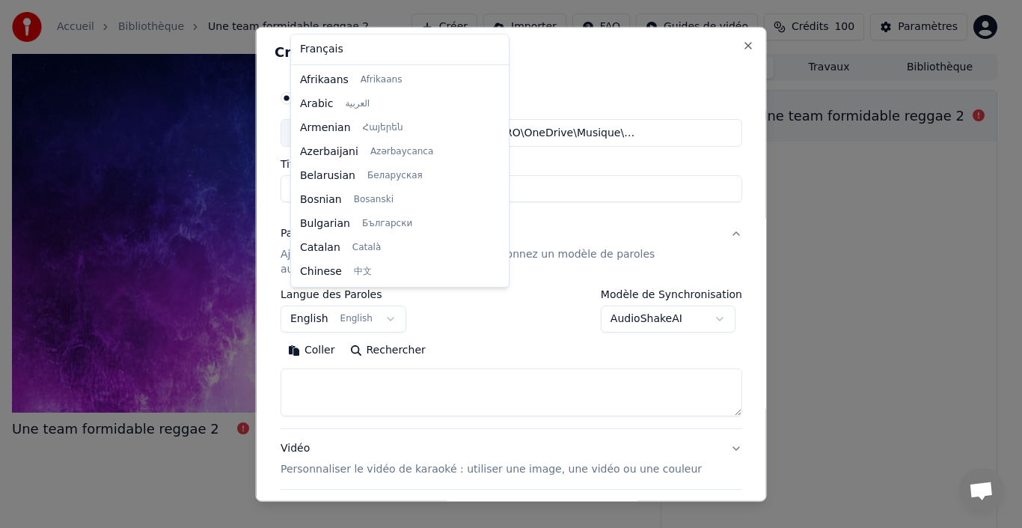
scroll to position [120, 0]
select select "**"
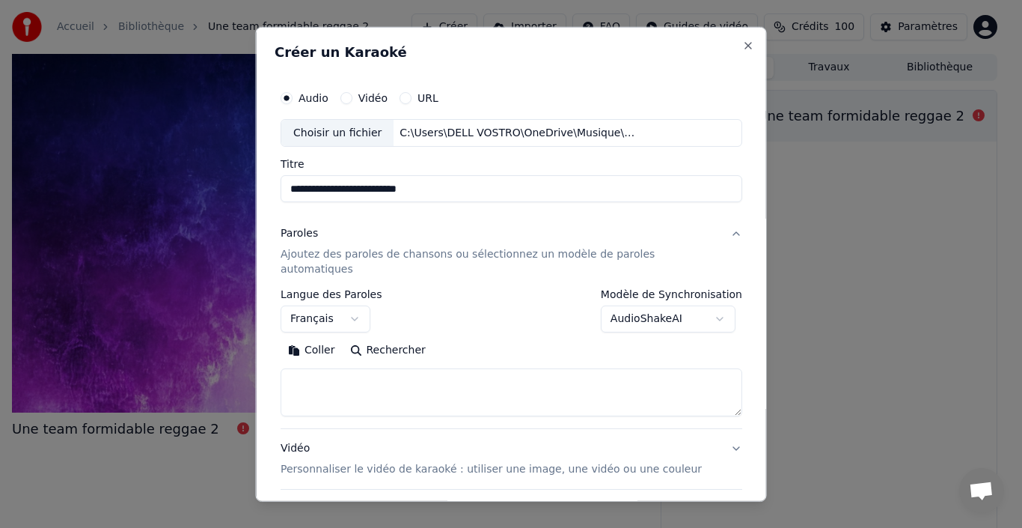
click at [656, 301] on body "**********" at bounding box center [505, 264] width 1010 height 528
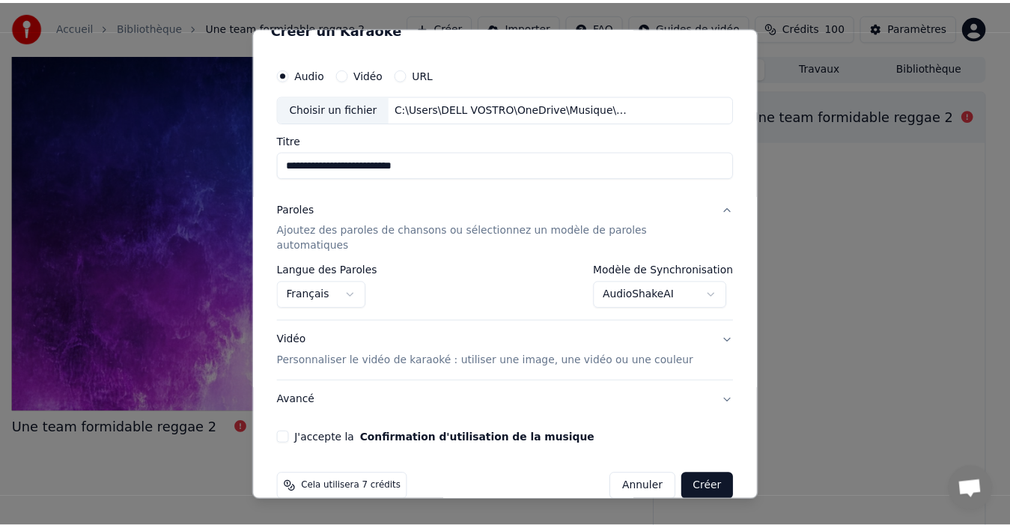
scroll to position [34, 0]
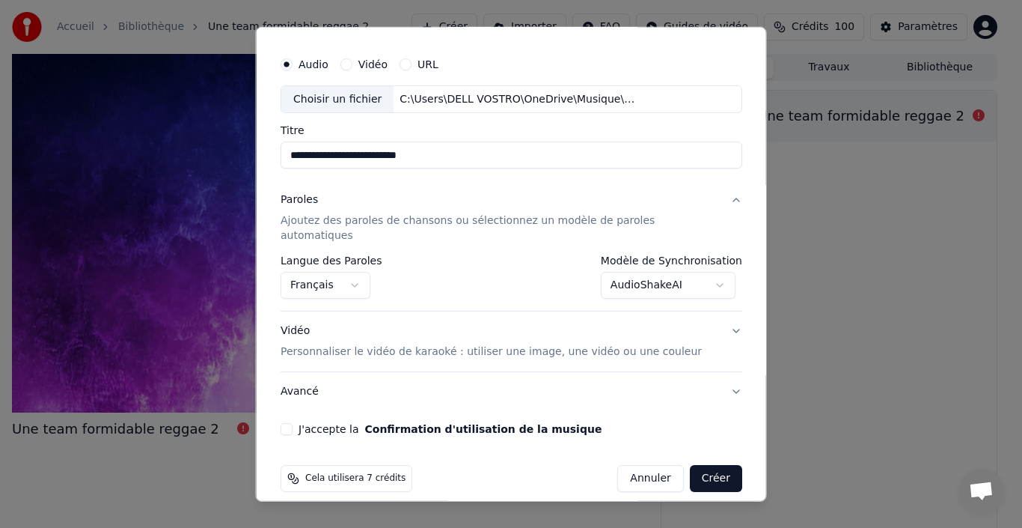
click at [293, 423] on button "J'accepte la Confirmation d'utilisation de la musique" at bounding box center [287, 429] width 12 height 12
click at [689, 465] on button "Créer" at bounding box center [715, 478] width 52 height 27
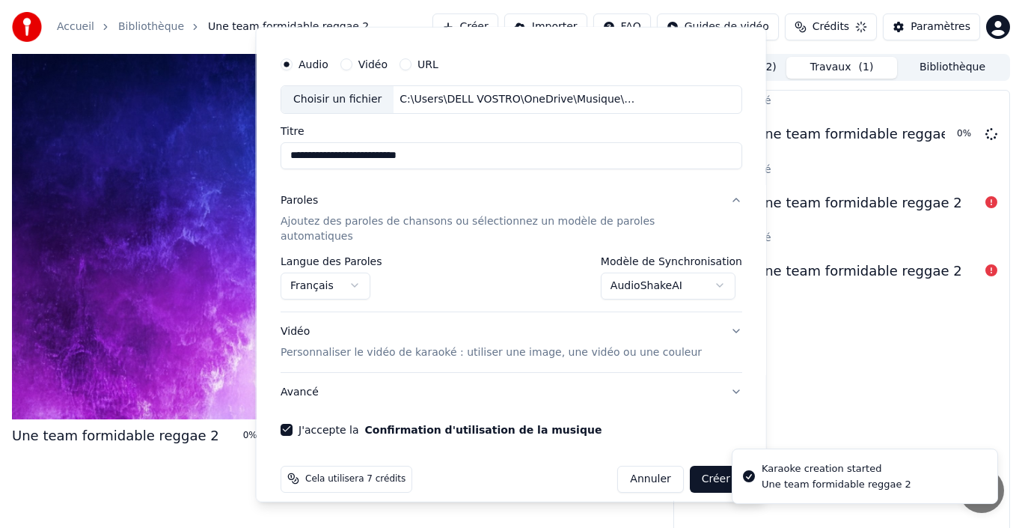
select select "**********"
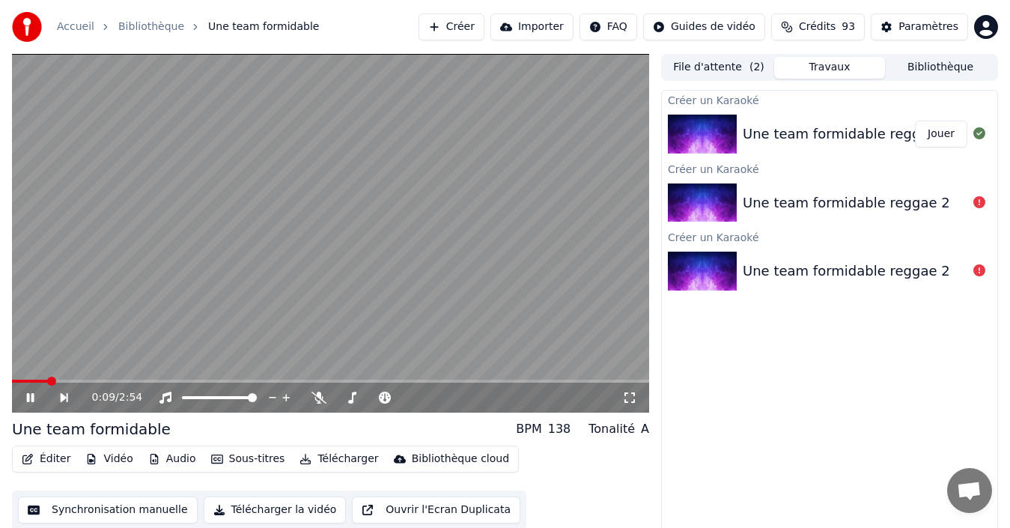
click at [29, 397] on icon at bounding box center [30, 397] width 7 height 9
click at [12, 385] on span at bounding box center [16, 380] width 9 height 9
click at [319, 400] on icon at bounding box center [318, 397] width 15 height 12
click at [28, 397] on icon at bounding box center [30, 397] width 9 height 10
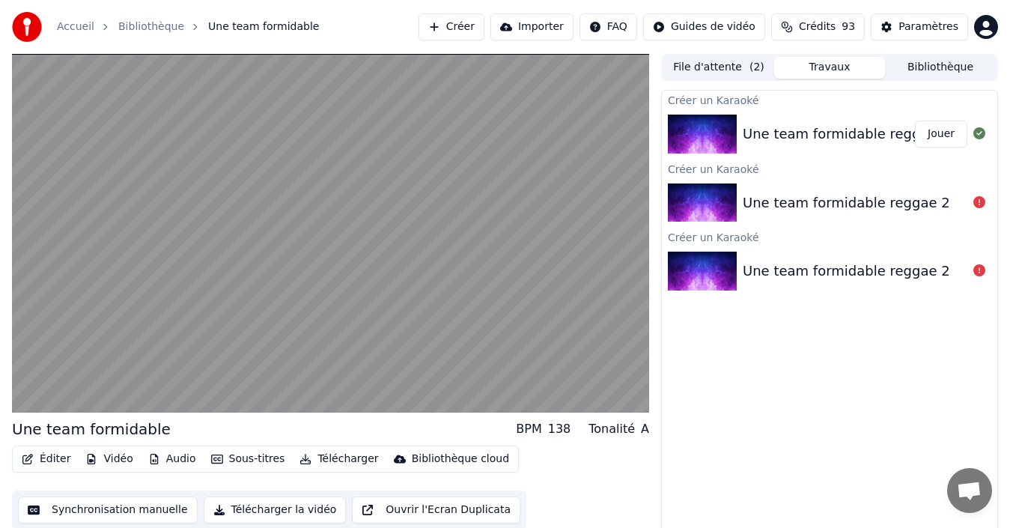
scroll to position [10, 0]
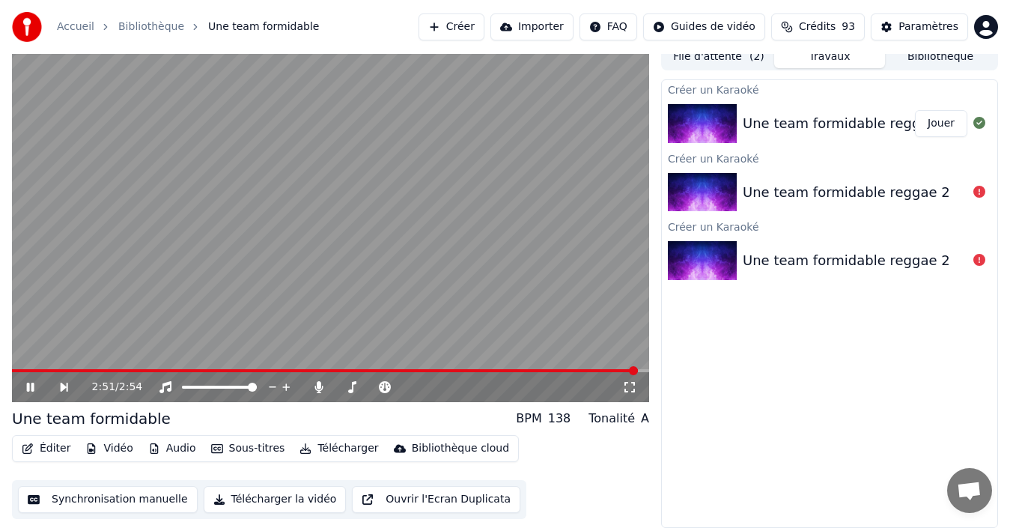
click at [28, 382] on icon at bounding box center [41, 387] width 34 height 12
click at [945, 58] on button "Bibliothèque" at bounding box center [940, 57] width 111 height 22
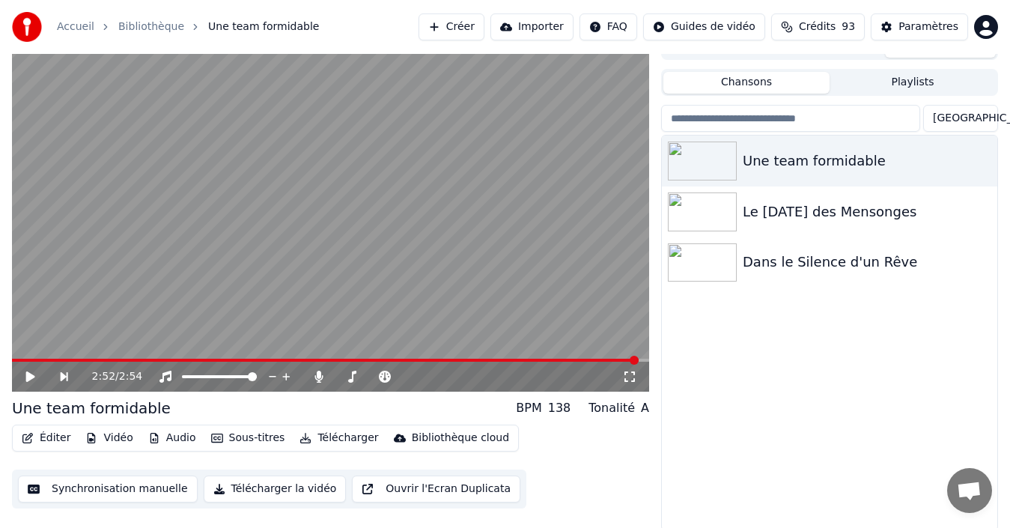
scroll to position [24, 0]
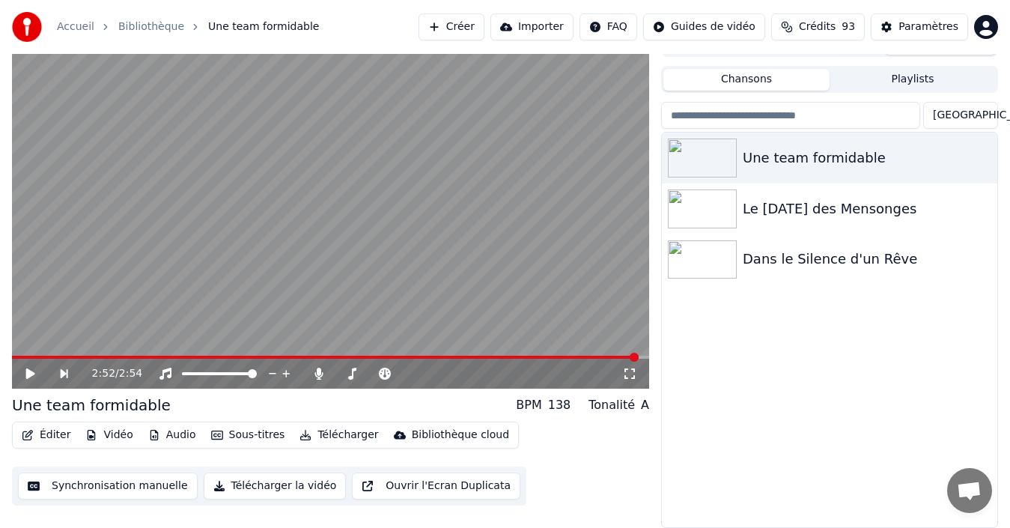
click at [232, 430] on button "Sous-titres" at bounding box center [248, 434] width 86 height 21
click at [845, 377] on div "Une team formidable Le [DATE] des Mensonges Dans le Silence d'un Rêve" at bounding box center [829, 329] width 335 height 394
